Goal: Check status

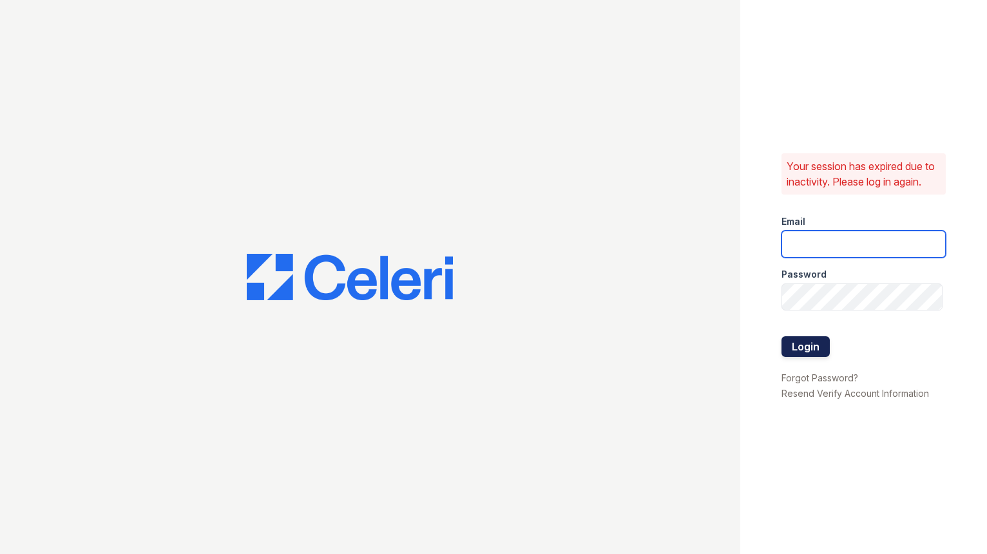
type input "[EMAIL_ADDRESS][DOMAIN_NAME]"
click at [817, 348] on button "Login" at bounding box center [806, 346] width 48 height 21
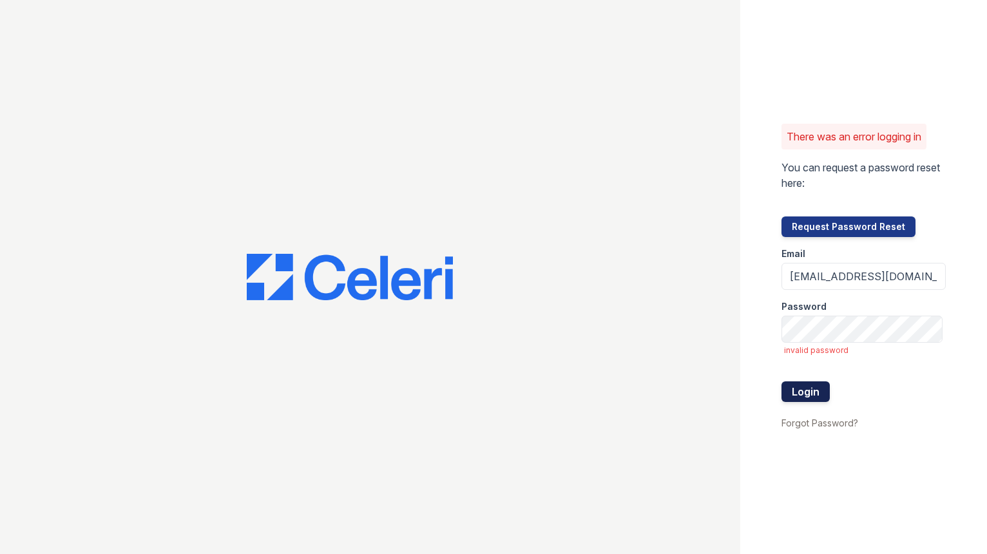
click at [811, 392] on button "Login" at bounding box center [806, 392] width 48 height 21
click at [724, 346] on div "There was an error logging in You can request a password reset here: Request Pa…" at bounding box center [493, 277] width 987 height 554
click at [705, 335] on div "There was an error logging in You can request a password reset here: Request Pa…" at bounding box center [493, 277] width 987 height 554
click at [782, 382] on button "Login" at bounding box center [806, 392] width 48 height 21
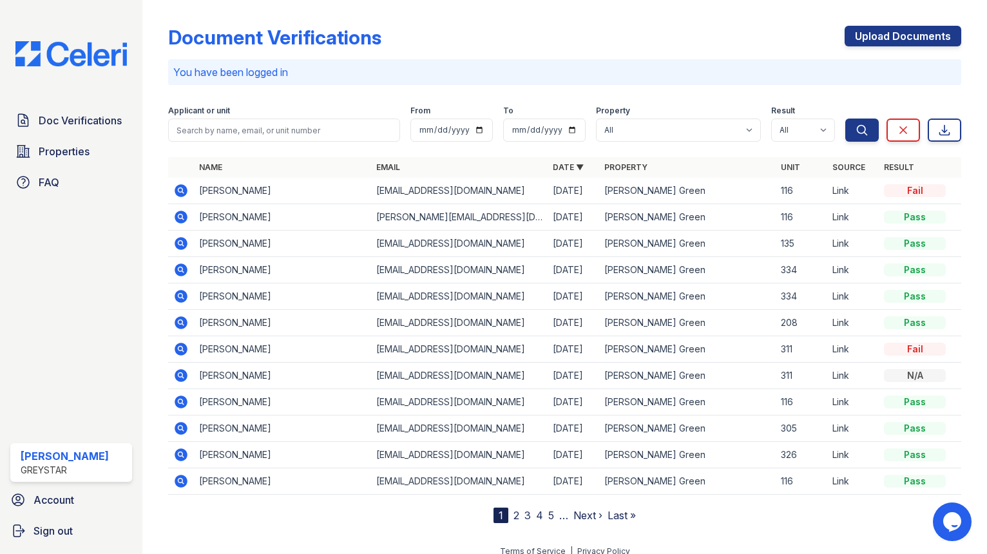
click at [181, 190] on icon at bounding box center [180, 189] width 3 height 3
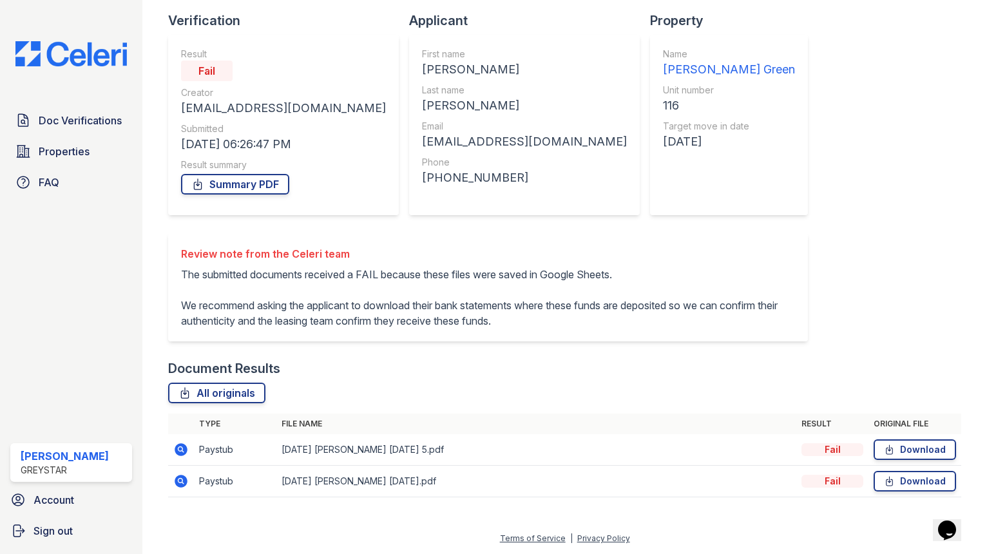
scroll to position [99, 0]
drag, startPoint x: 880, startPoint y: 446, endPoint x: 819, endPoint y: 428, distance: 63.8
click at [884, 446] on icon at bounding box center [889, 449] width 11 height 13
click at [761, 309] on div "Document Verification 195905 All document verifications Verification Result Fai…" at bounding box center [564, 215] width 793 height 589
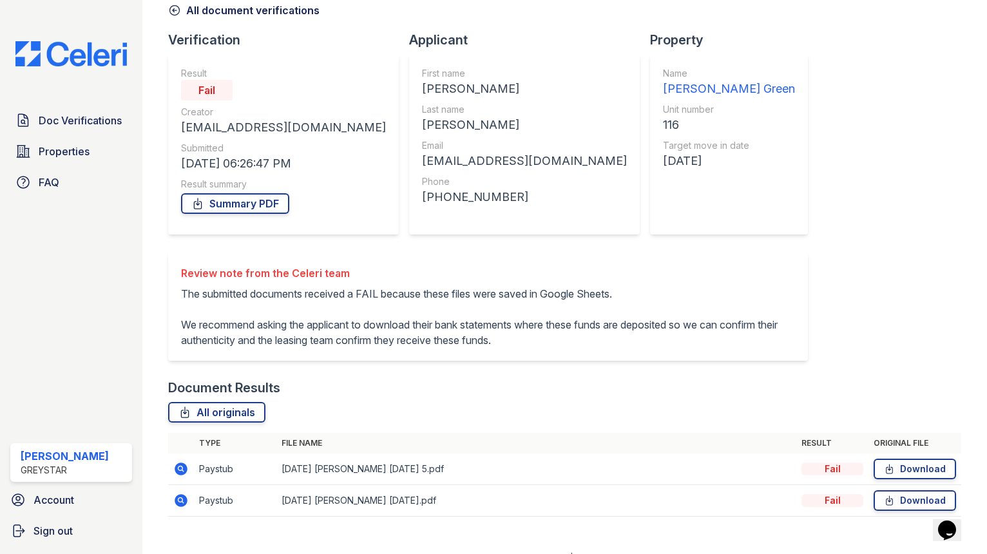
scroll to position [0, 0]
